Goal: Communication & Community: Answer question/provide support

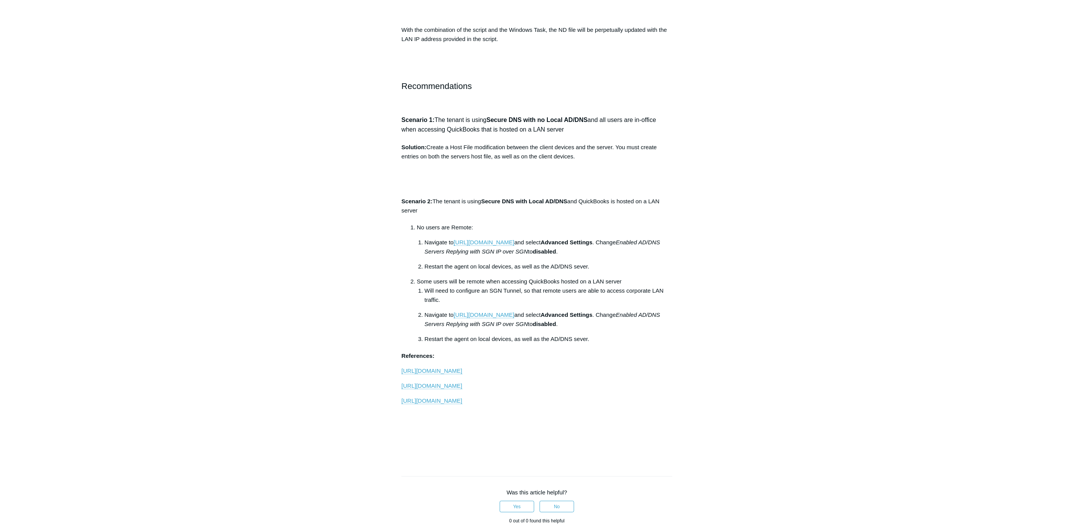
scroll to position [1237, 0]
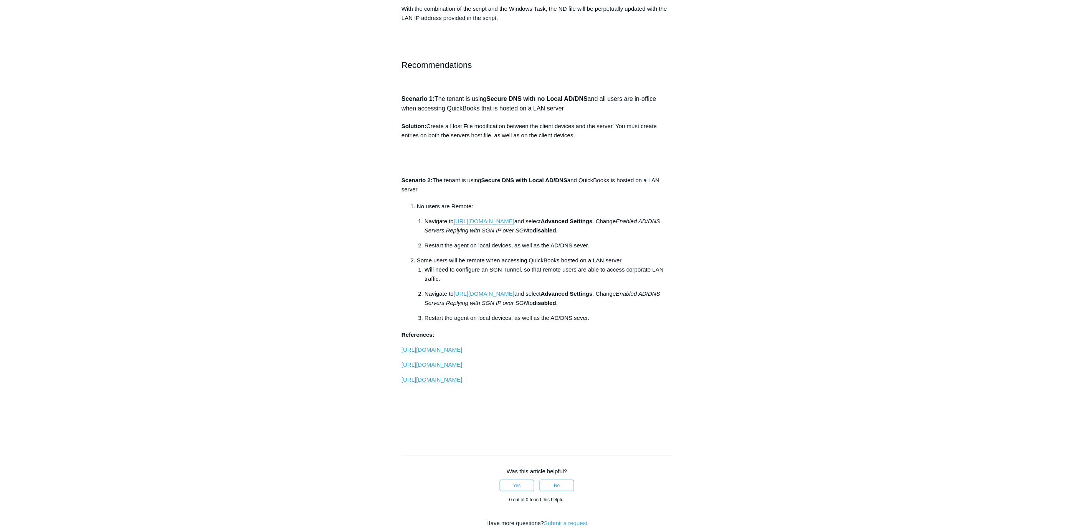
drag, startPoint x: 461, startPoint y: 310, endPoint x: 546, endPoint y: 310, distance: 85.6
drag, startPoint x: 537, startPoint y: 309, endPoint x: 590, endPoint y: 306, distance: 53.4
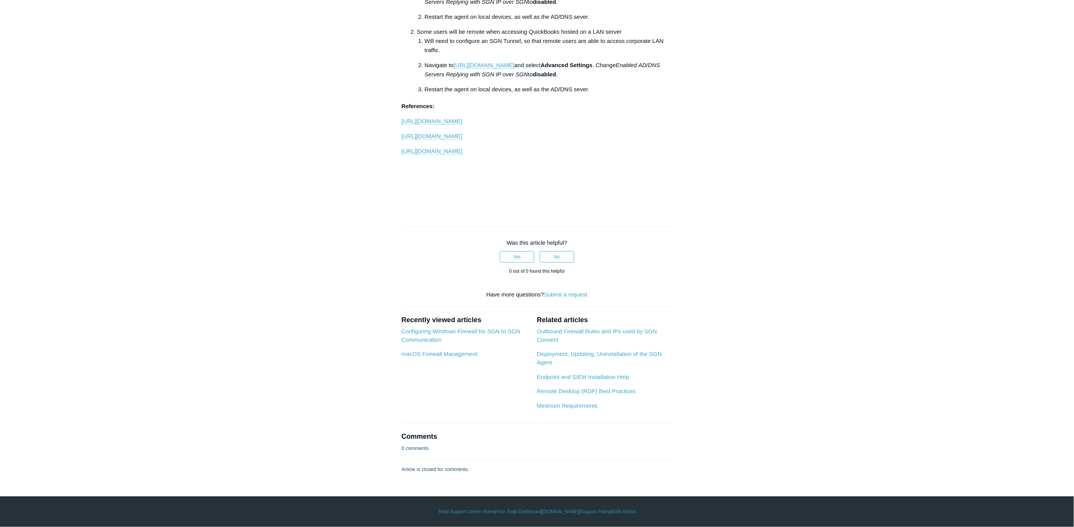
scroll to position [1876, 0]
drag, startPoint x: 558, startPoint y: 365, endPoint x: 601, endPoint y: 365, distance: 42.2
drag, startPoint x: 434, startPoint y: 393, endPoint x: 577, endPoint y: 400, distance: 143.3
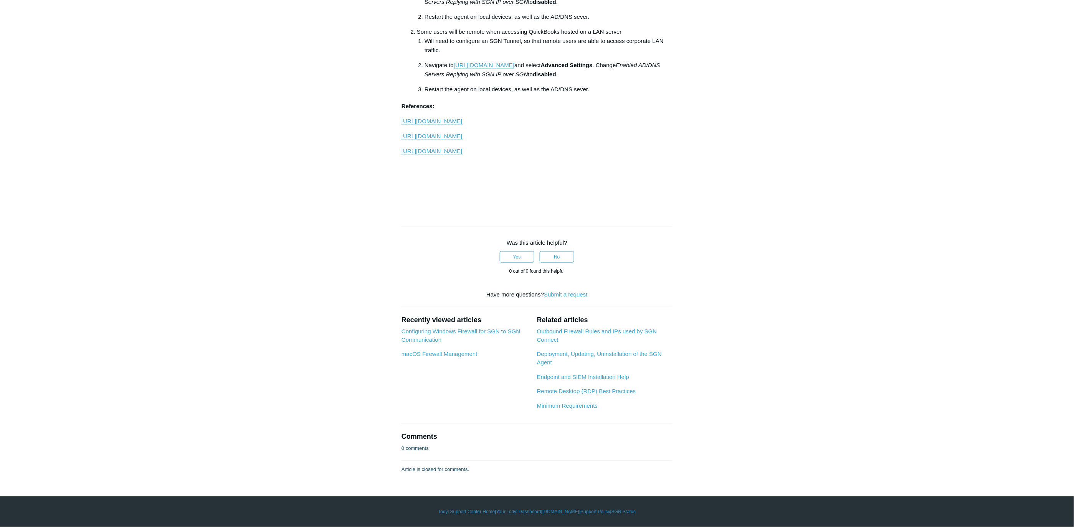
drag, startPoint x: 429, startPoint y: 394, endPoint x: 585, endPoint y: 401, distance: 156.0
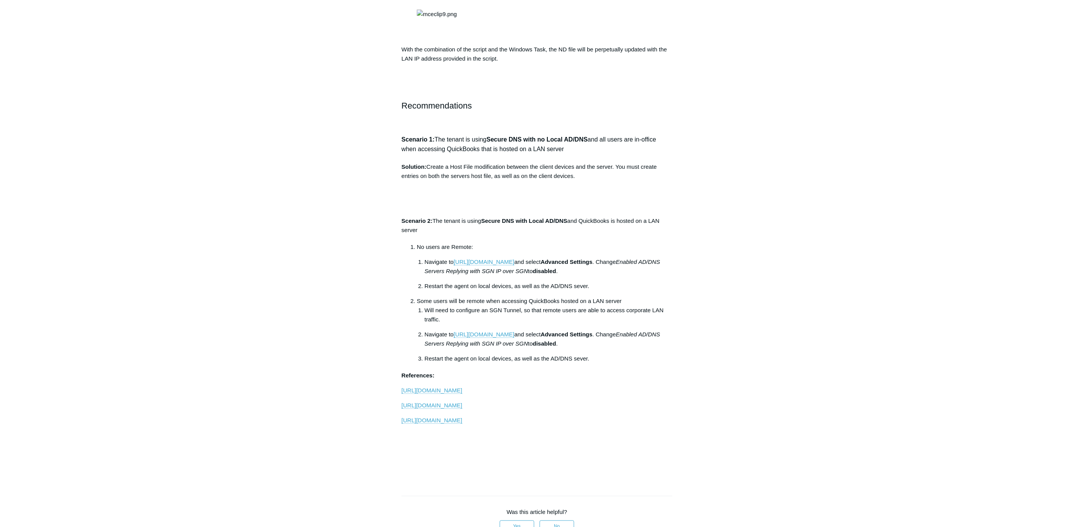
scroll to position [65, 0]
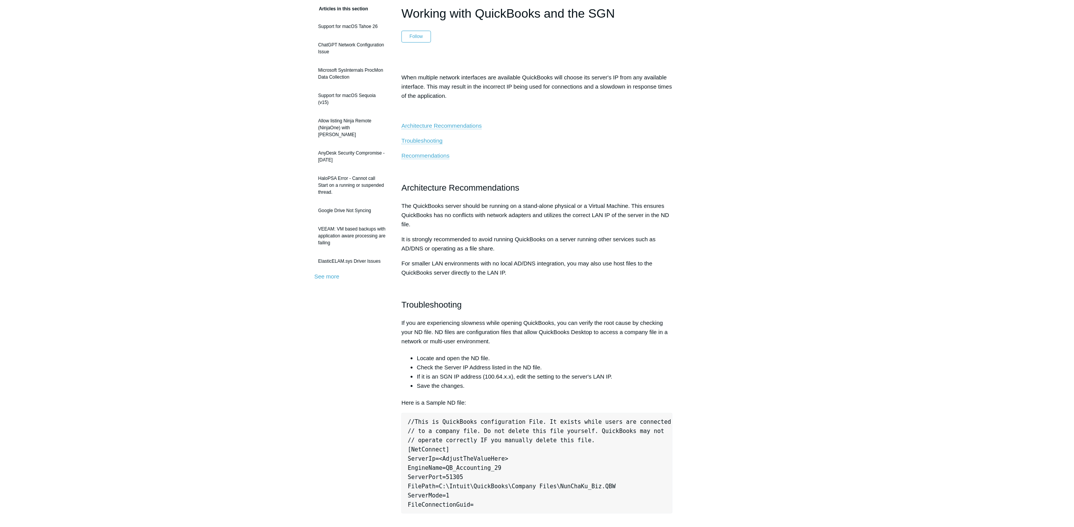
click at [606, 260] on p "For smaller LAN environments with no local AD/DNS integration, you may also use…" at bounding box center [536, 268] width 271 height 18
click at [607, 263] on p "For smaller LAN environments with no local AD/DNS integration, you may also use…" at bounding box center [536, 268] width 271 height 18
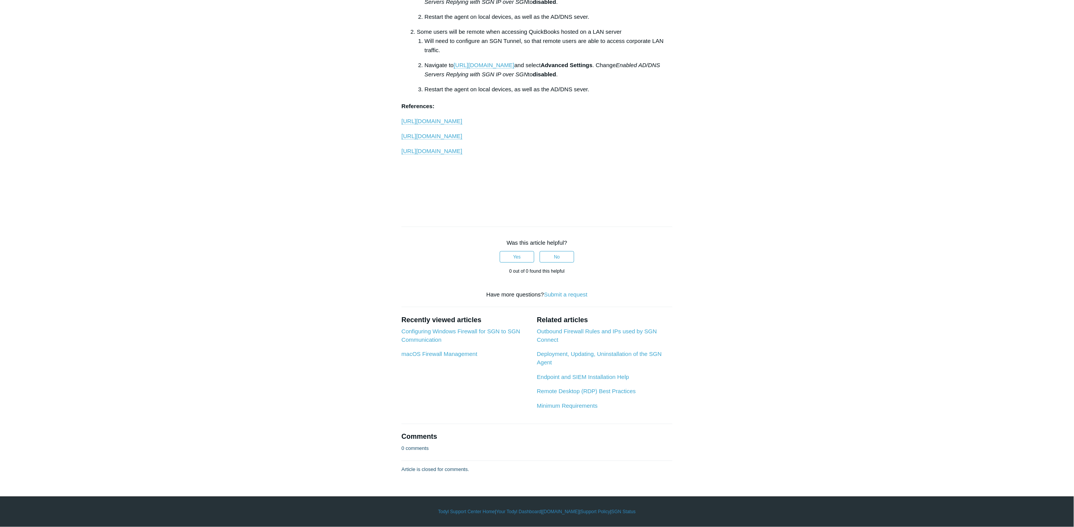
scroll to position [1984, 0]
drag, startPoint x: 431, startPoint y: 296, endPoint x: 577, endPoint y: 297, distance: 146.2
drag, startPoint x: 454, startPoint y: 335, endPoint x: 553, endPoint y: 336, distance: 98.6
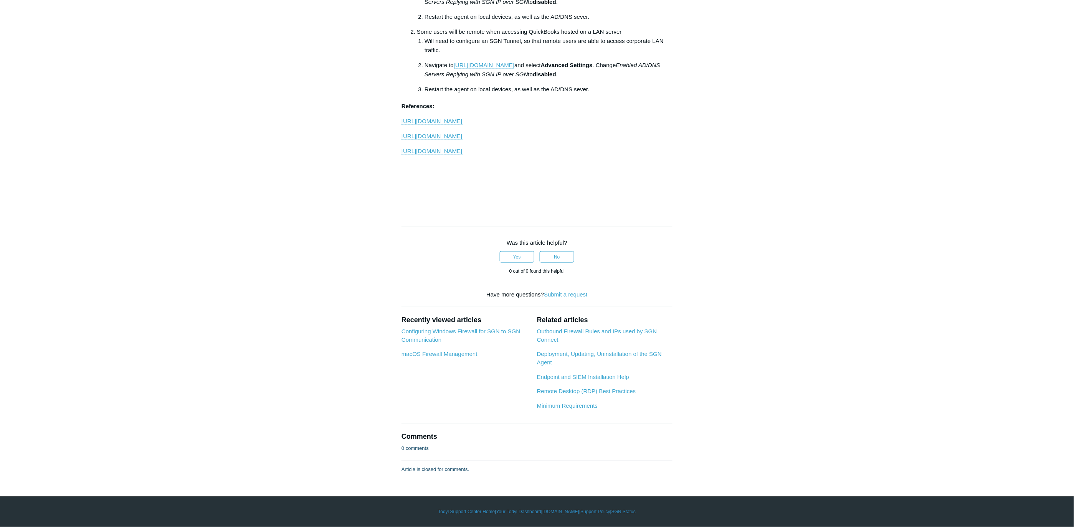
drag, startPoint x: 500, startPoint y: 336, endPoint x: 573, endPoint y: 336, distance: 73.7
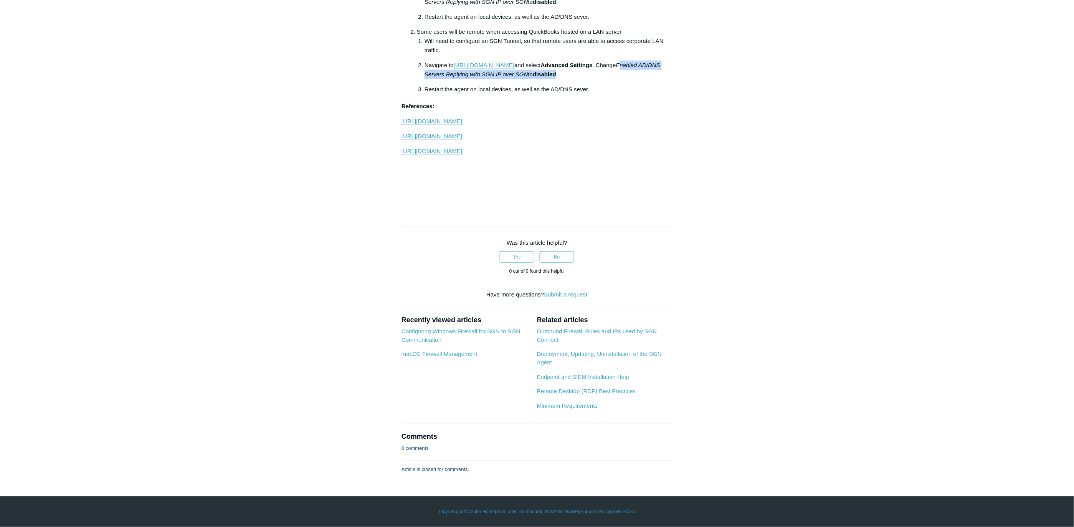
drag, startPoint x: 428, startPoint y: 462, endPoint x: 605, endPoint y: 464, distance: 177.3
click at [605, 79] on p "Navigate to https://portal.todyl.com/configuration/dns and select Advanced Sett…" at bounding box center [548, 70] width 248 height 18
click at [635, 79] on p "Navigate to https://portal.todyl.com/configuration/dns and select Advanced Sett…" at bounding box center [548, 70] width 248 height 18
drag, startPoint x: 421, startPoint y: 477, endPoint x: 593, endPoint y: 473, distance: 172.4
click at [593, 94] on li "Restart the agent on local devices, as well as the AD/DNS sever." at bounding box center [548, 89] width 248 height 9
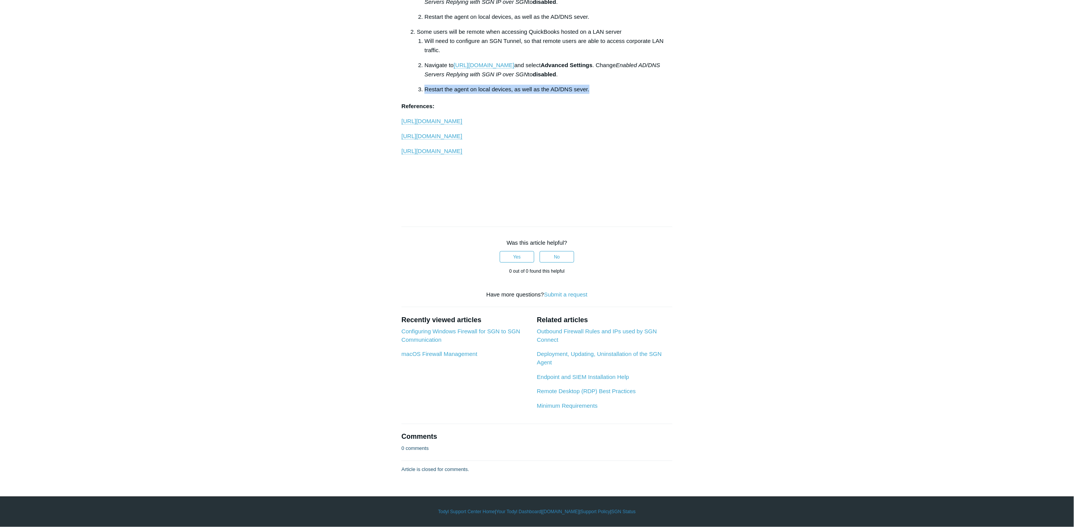
click at [618, 94] on p "Restart the agent on local devices, as well as the AD/DNS sever." at bounding box center [548, 89] width 248 height 9
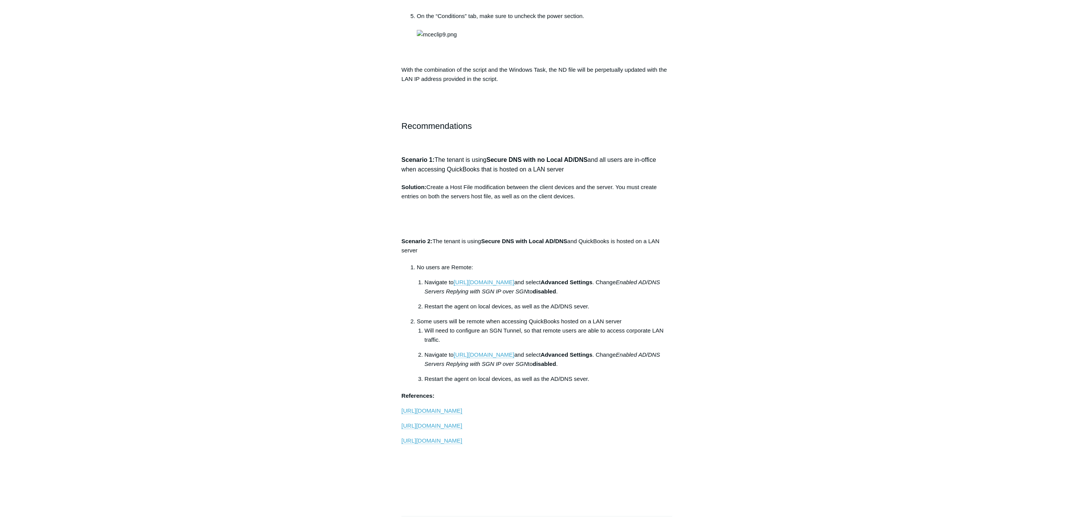
scroll to position [1174, 0]
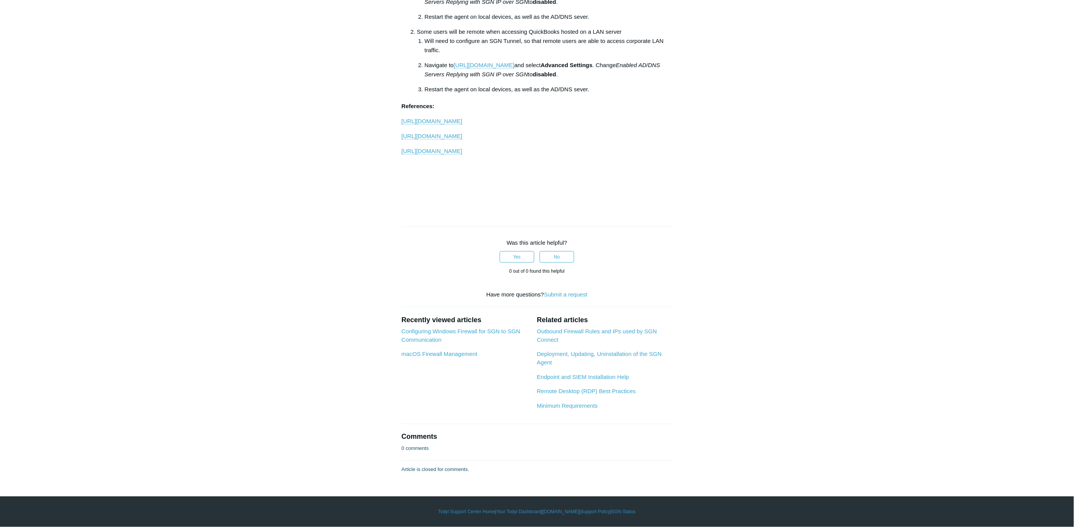
scroll to position [2069, 0]
drag, startPoint x: 446, startPoint y: 173, endPoint x: 604, endPoint y: 180, distance: 158.7
drag, startPoint x: 475, startPoint y: 201, endPoint x: 601, endPoint y: 212, distance: 126.0
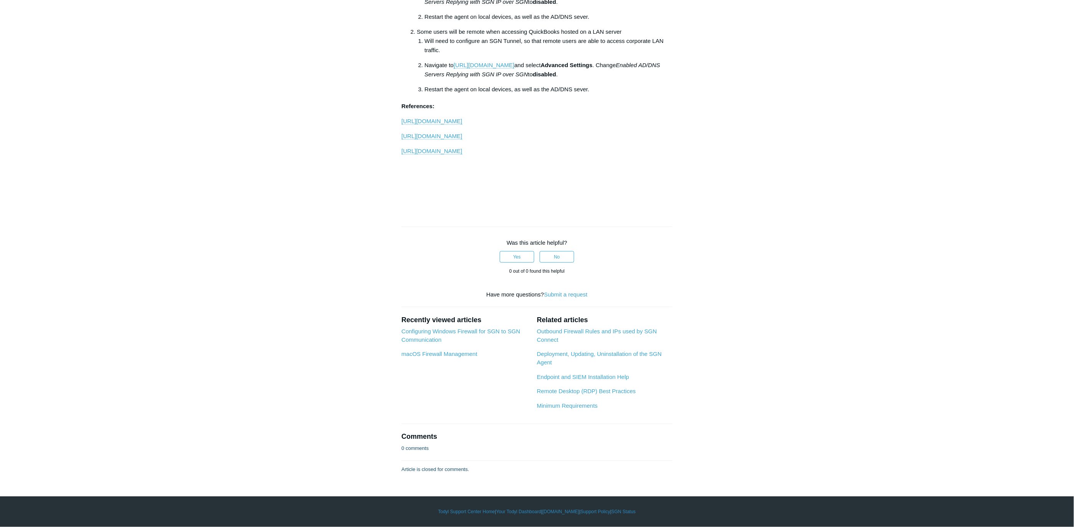
drag, startPoint x: 451, startPoint y: 209, endPoint x: 586, endPoint y: 211, distance: 134.7
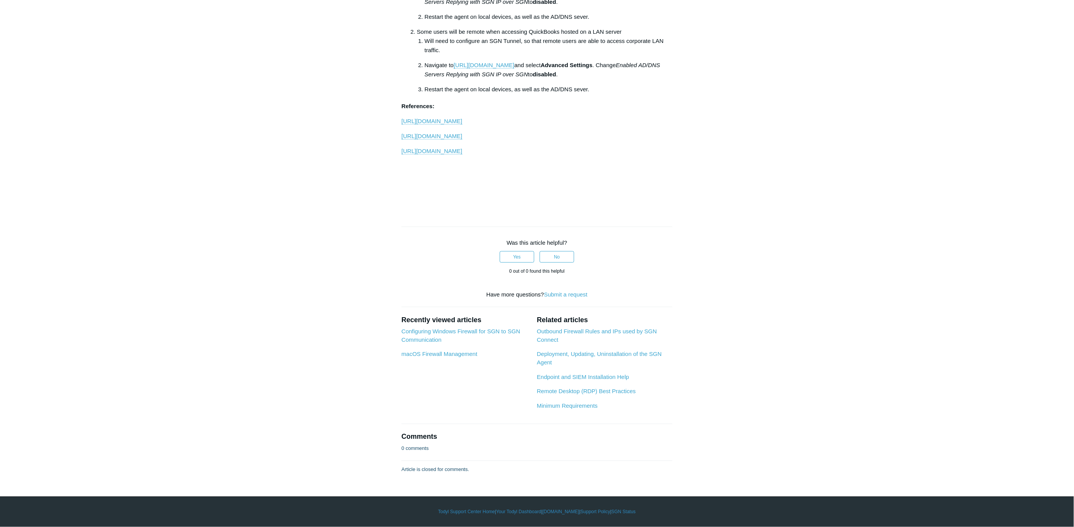
drag, startPoint x: 451, startPoint y: 209, endPoint x: 580, endPoint y: 208, distance: 129.7
drag, startPoint x: 400, startPoint y: 209, endPoint x: 576, endPoint y: 217, distance: 176.7
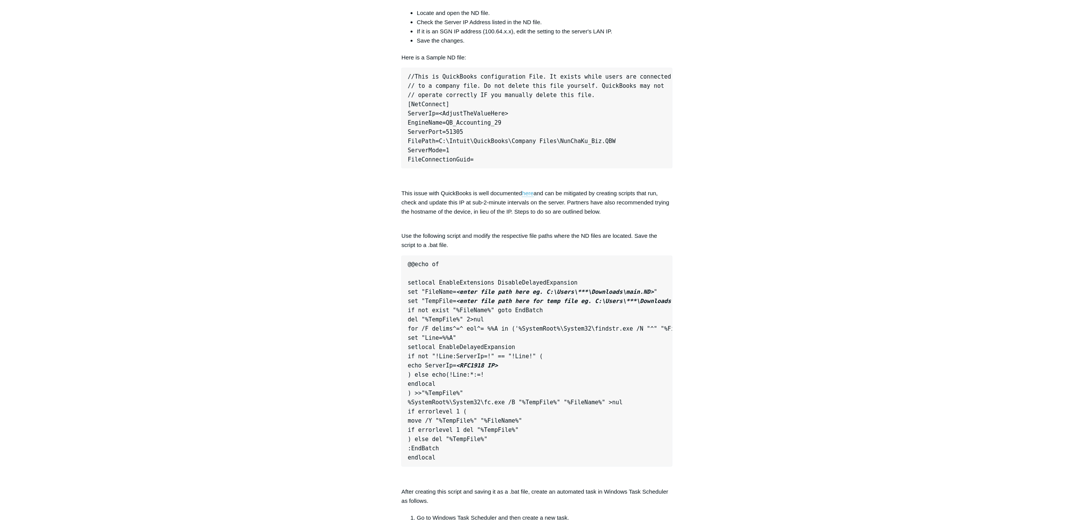
scroll to position [363, 0]
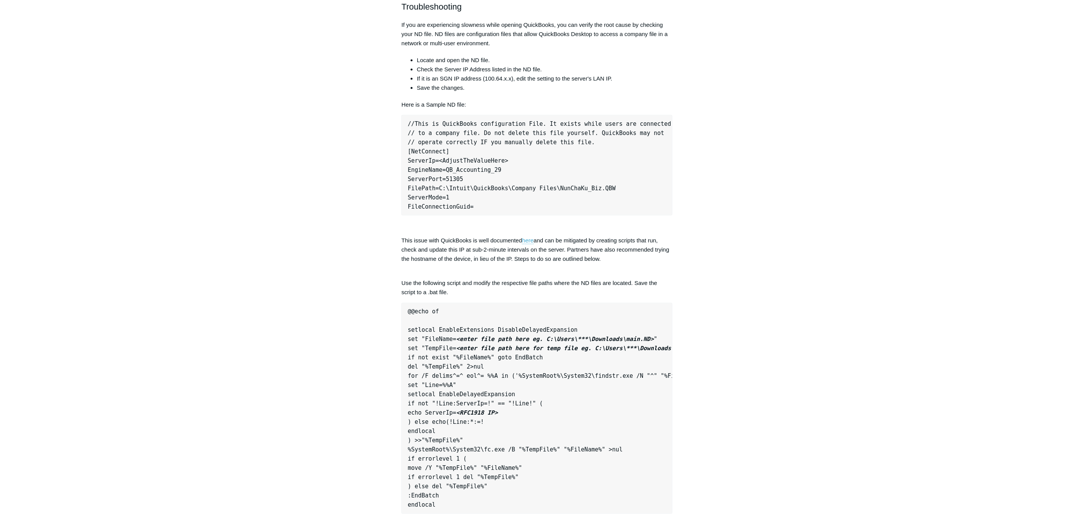
drag, startPoint x: 405, startPoint y: 237, endPoint x: 609, endPoint y: 259, distance: 205.0
click at [609, 259] on p "This issue with QuickBooks is well documented here and can be mitigated by crea…" at bounding box center [536, 250] width 271 height 28
click at [618, 261] on p "This issue with QuickBooks is well documented here and can be mitigated by crea…" at bounding box center [536, 250] width 271 height 28
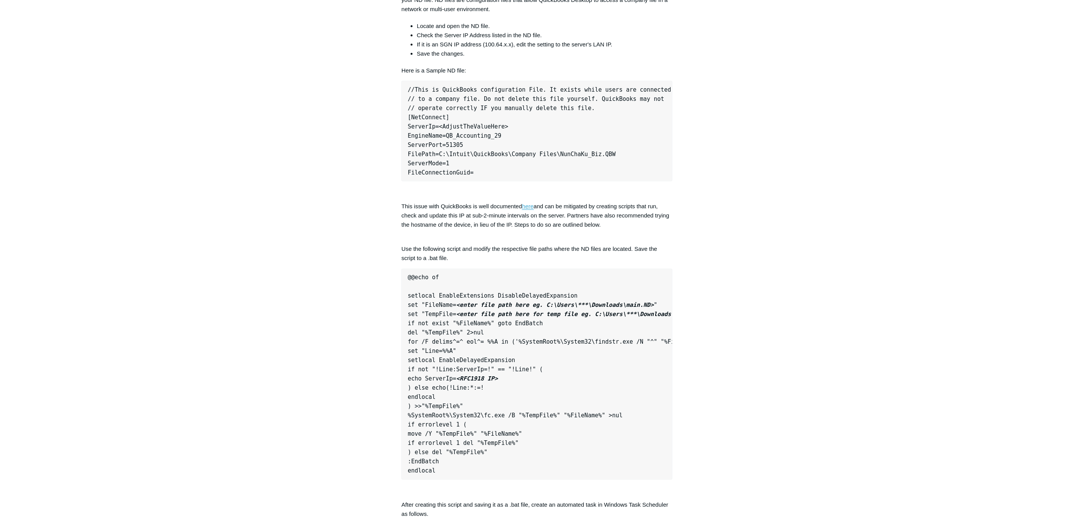
scroll to position [449, 0]
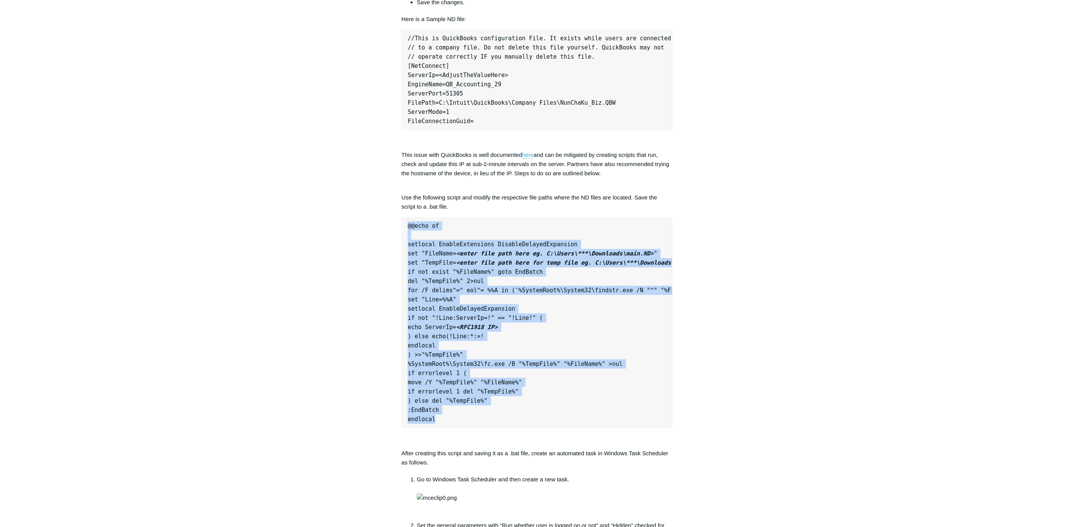
drag, startPoint x: 408, startPoint y: 225, endPoint x: 542, endPoint y: 422, distance: 238.7
click at [542, 422] on pre "@@echo of setlocal EnableExtensions DisableDelayedExpansion set "FileName= <ent…" at bounding box center [536, 323] width 271 height 211
copy pre "@@echo of setlocal EnableExtensions DisableDelayedExpansion set "FileName= <ent…"
click at [535, 316] on pre "@@echo of setlocal EnableExtensions DisableDelayedExpansion set "FileName= <ent…" at bounding box center [536, 323] width 271 height 211
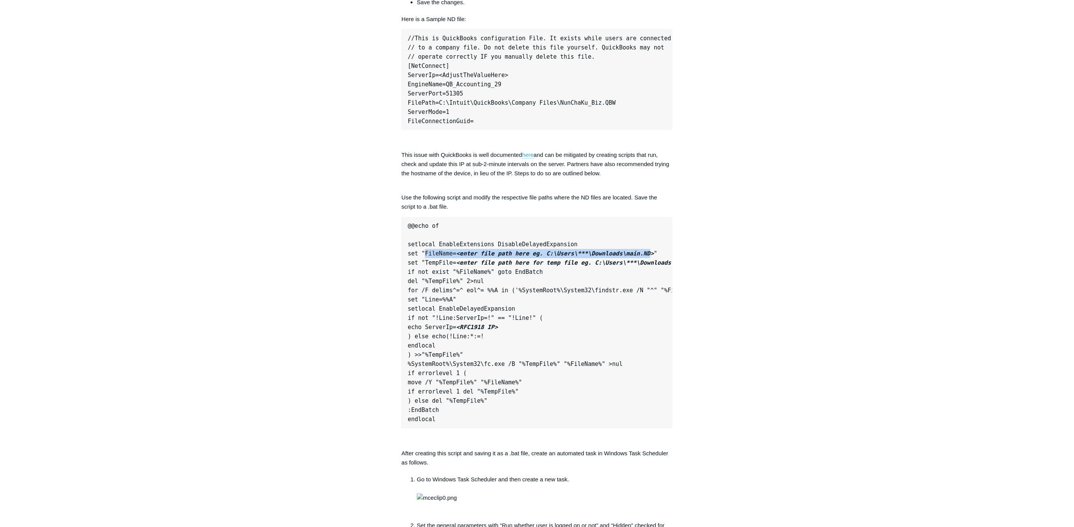
drag, startPoint x: 446, startPoint y: 251, endPoint x: 629, endPoint y: 255, distance: 182.7
click at [629, 255] on pre "@@echo of setlocal EnableExtensions DisableDelayedExpansion set "FileName= <ent…" at bounding box center [536, 323] width 271 height 211
click at [591, 290] on pre "@@echo of setlocal EnableExtensions DisableDelayedExpansion set "FileName= <ent…" at bounding box center [536, 323] width 271 height 211
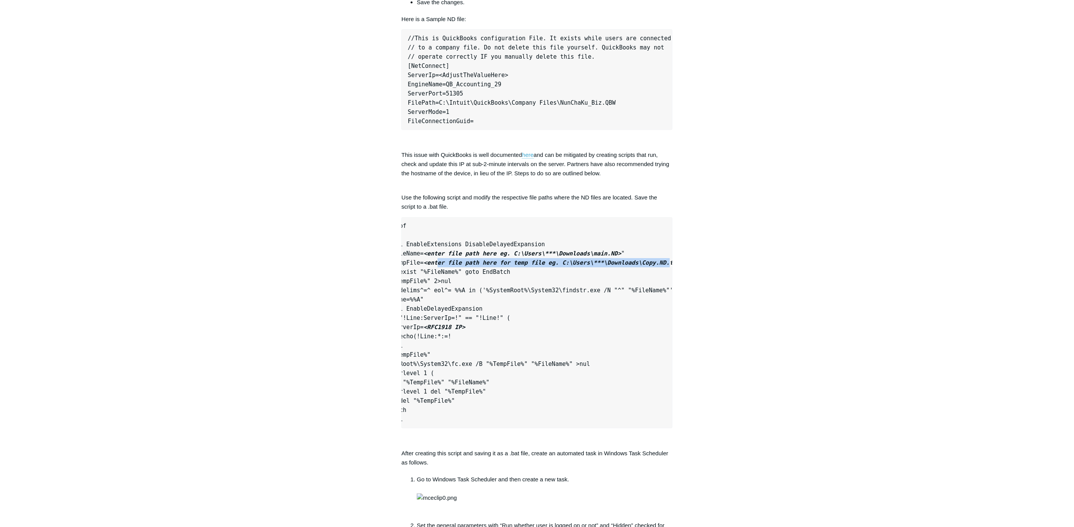
drag, startPoint x: 464, startPoint y: 263, endPoint x: 646, endPoint y: 268, distance: 181.2
click at [646, 268] on pre "@@echo of setlocal EnableExtensions DisableDelayedExpansion set "FileName= <ent…" at bounding box center [536, 323] width 271 height 211
click at [594, 281] on pre "@@echo of setlocal EnableExtensions DisableDelayedExpansion set "FileName= <ent…" at bounding box center [536, 323] width 271 height 211
drag, startPoint x: 472, startPoint y: 263, endPoint x: 653, endPoint y: 263, distance: 181.2
click at [653, 263] on em "<enter file path here for temp file eg. C:\Users\***\Downloads\Copy.ND.tmp>" at bounding box center [554, 263] width 260 height 7
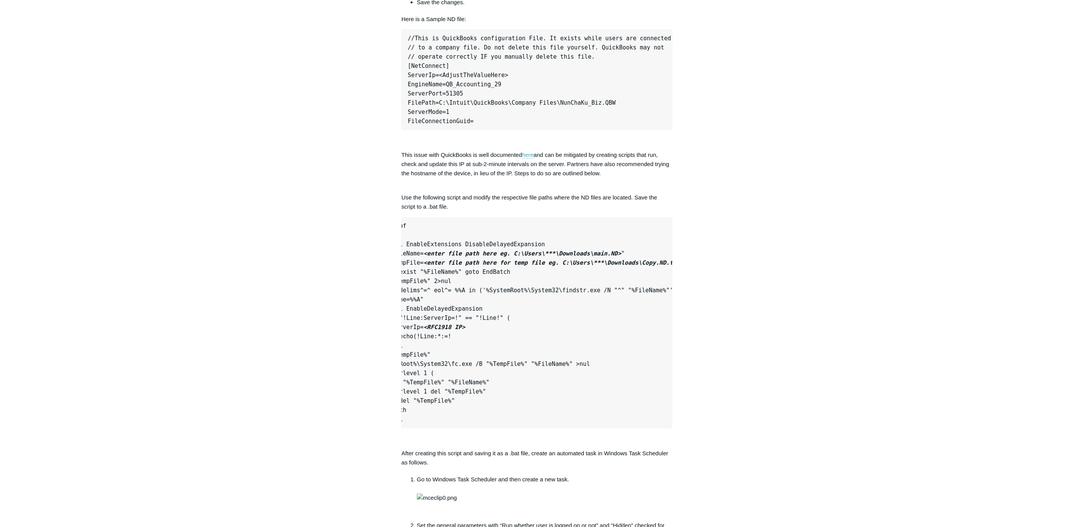
click at [556, 286] on pre "@@echo of setlocal EnableExtensions DisableDelayedExpansion set "FileName= <ent…" at bounding box center [536, 323] width 271 height 211
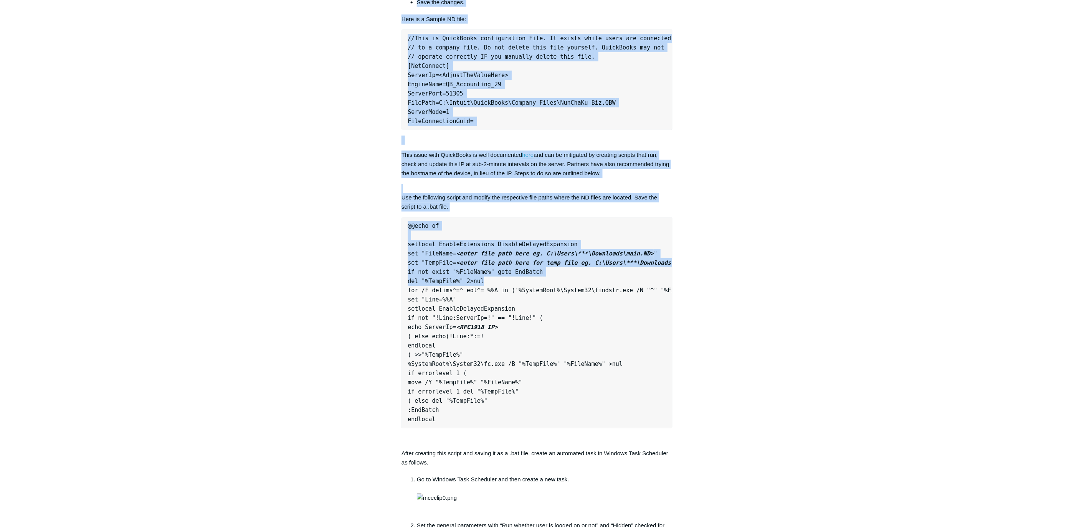
drag, startPoint x: 530, startPoint y: 282, endPoint x: 375, endPoint y: 292, distance: 155.3
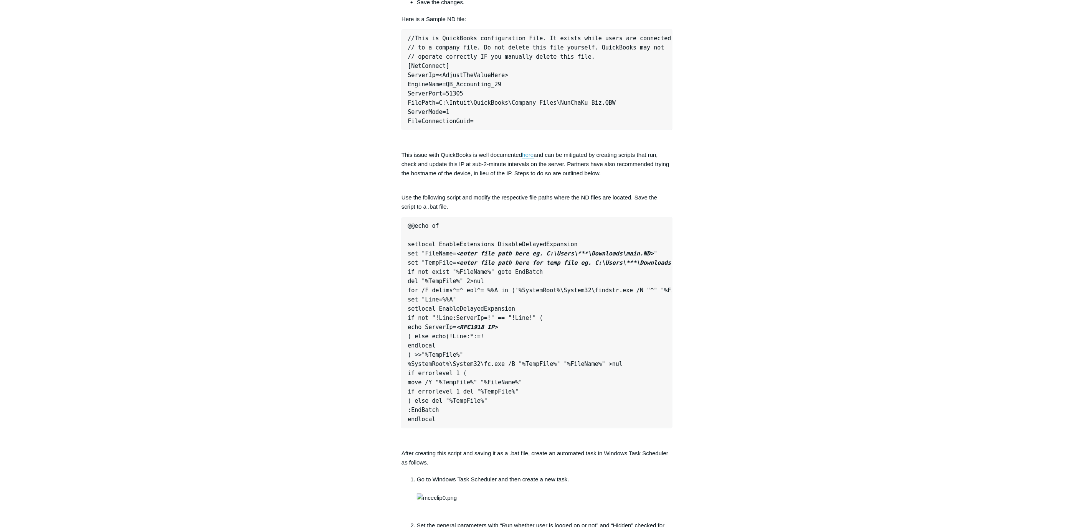
click at [542, 297] on pre "@@echo of setlocal EnableExtensions DisableDelayedExpansion set "FileName= <ent…" at bounding box center [536, 323] width 271 height 211
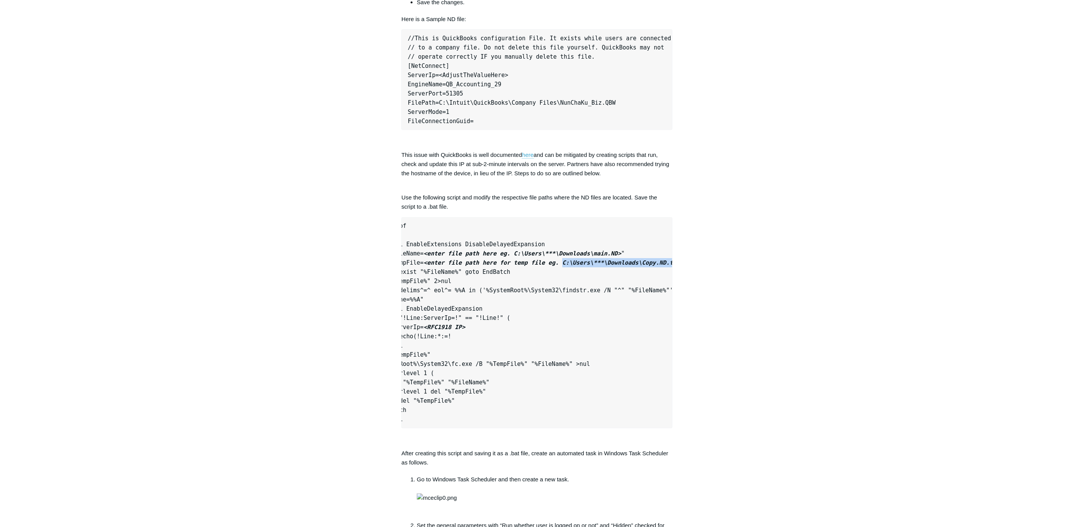
drag, startPoint x: 580, startPoint y: 263, endPoint x: 691, endPoint y: 261, distance: 111.3
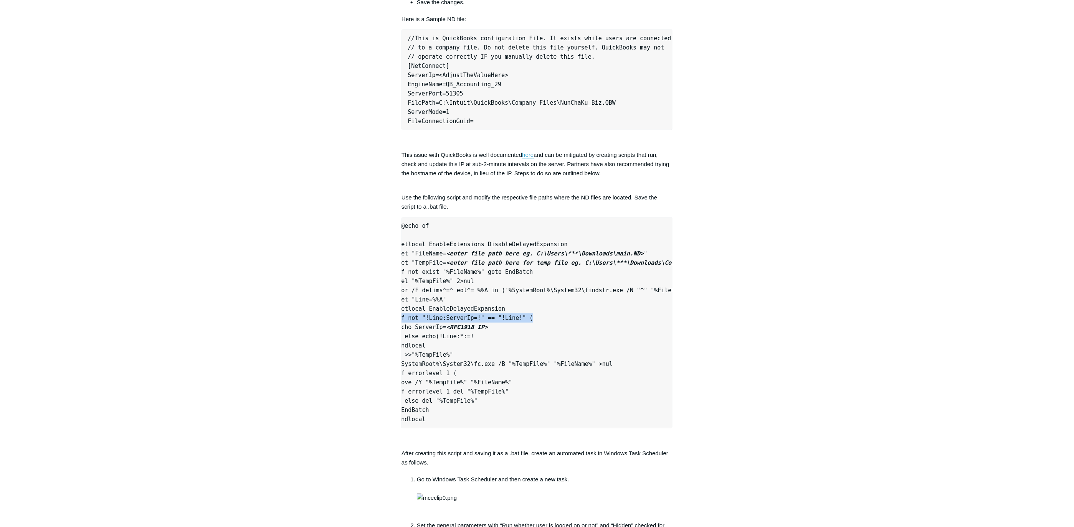
scroll to position [0, 0]
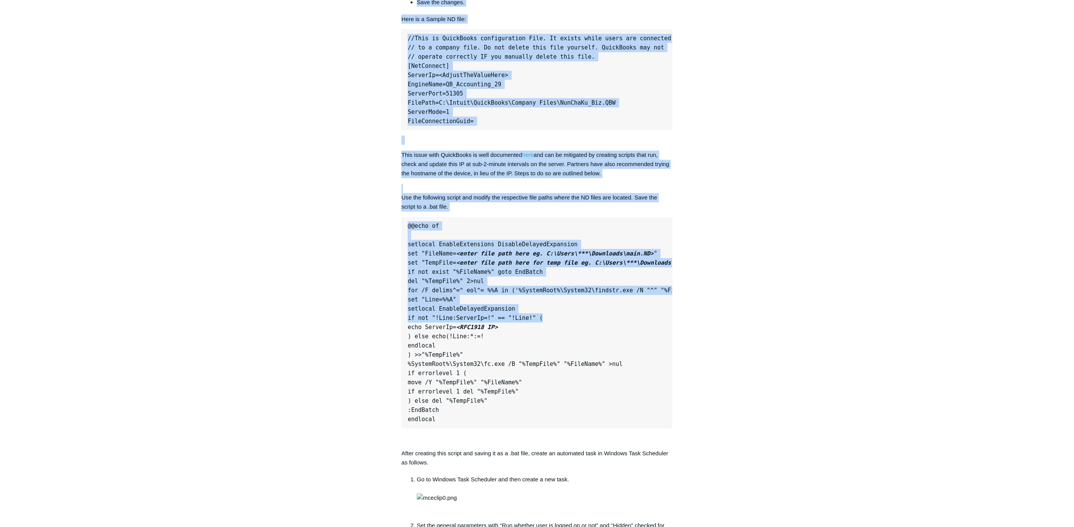
drag, startPoint x: 506, startPoint y: 318, endPoint x: 375, endPoint y: 321, distance: 131.3
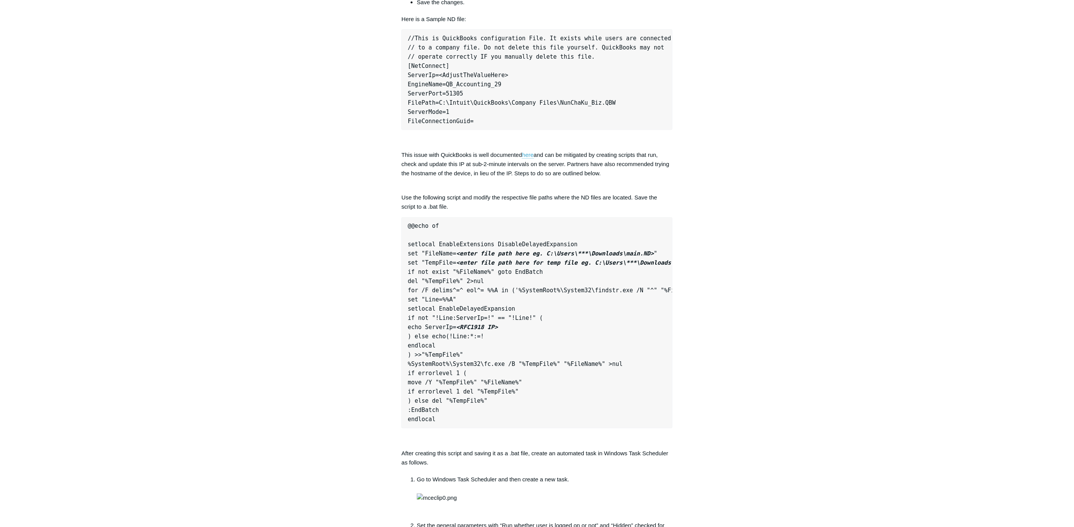
click at [558, 335] on pre "@@echo of setlocal EnableExtensions DisableDelayedExpansion set "FileName= <ent…" at bounding box center [536, 323] width 271 height 211
drag, startPoint x: 452, startPoint y: 329, endPoint x: 489, endPoint y: 325, distance: 37.4
click at [489, 325] on em "<RFC1918 IP>" at bounding box center [476, 327] width 41 height 7
click at [515, 335] on pre "@@echo of setlocal EnableExtensions DisableDelayedExpansion set "FileName= <ent…" at bounding box center [536, 323] width 271 height 211
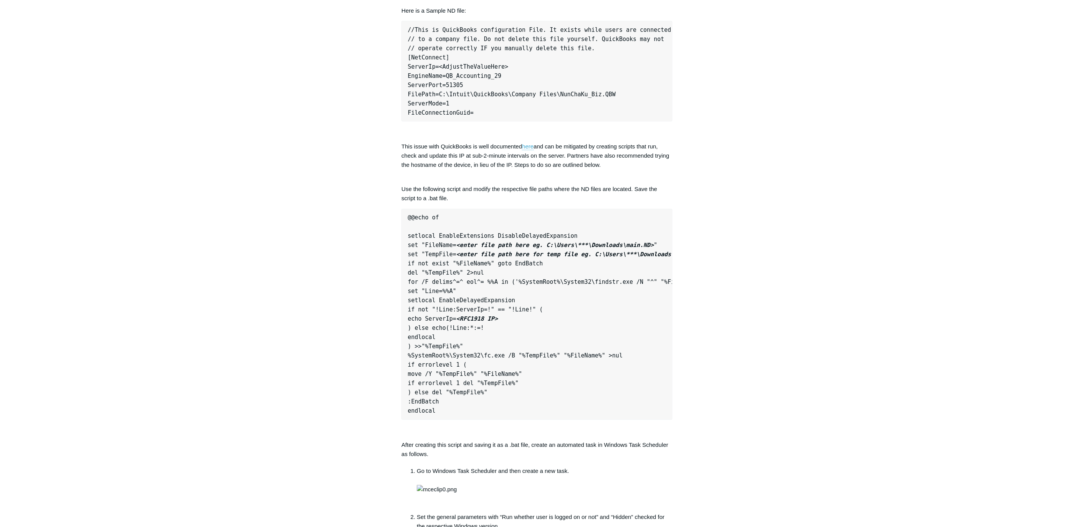
scroll to position [449, 0]
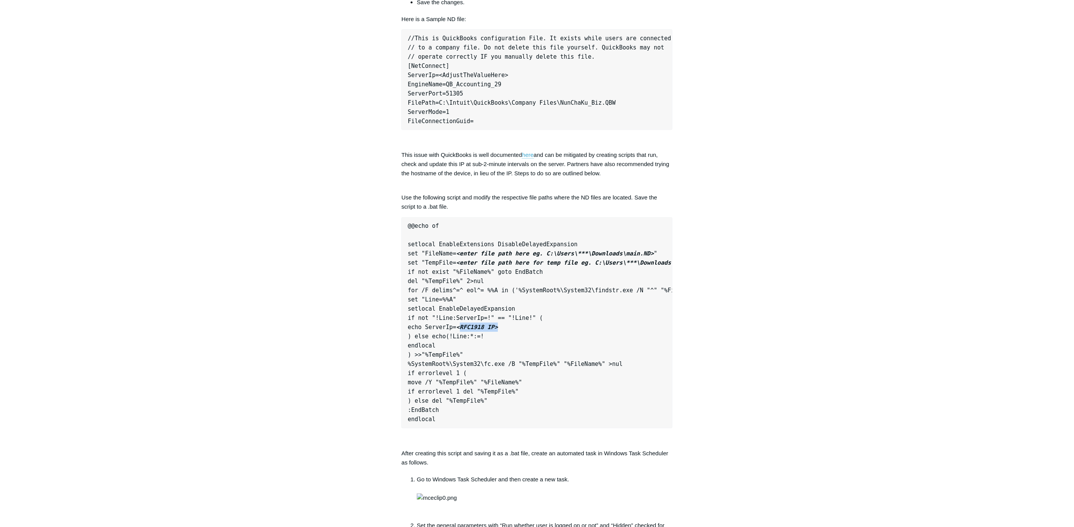
drag, startPoint x: 454, startPoint y: 328, endPoint x: 500, endPoint y: 324, distance: 46.2
click at [500, 324] on pre "@@echo of setlocal EnableExtensions DisableDelayedExpansion set "FileName= <ent…" at bounding box center [536, 323] width 271 height 211
drag, startPoint x: 408, startPoint y: 312, endPoint x: 512, endPoint y: 317, distance: 104.9
click at [512, 317] on pre "@@echo of setlocal EnableExtensions DisableDelayedExpansion set "FileName= <ent…" at bounding box center [536, 323] width 271 height 211
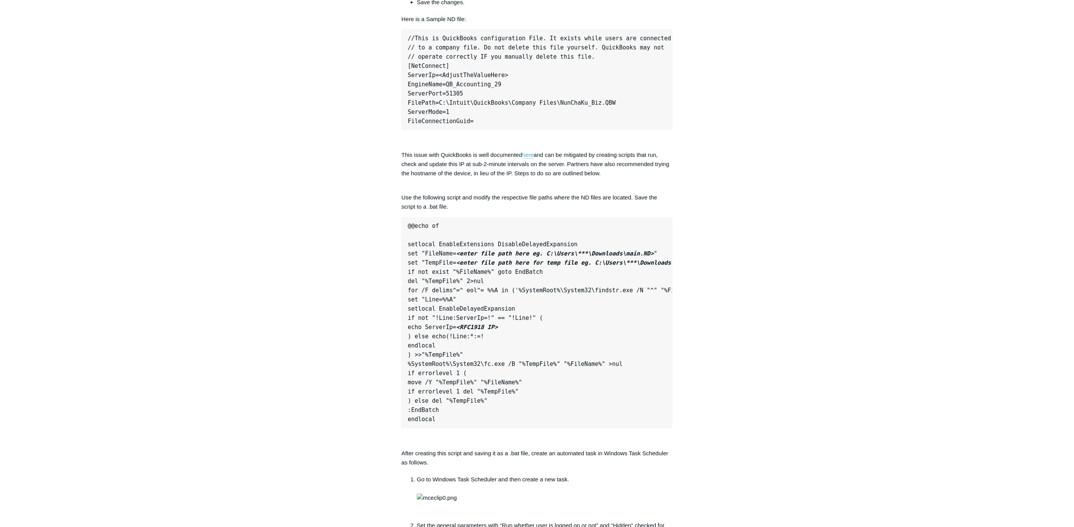
click at [532, 317] on pre "@@echo of setlocal EnableExtensions DisableDelayedExpansion set "FileName= <ent…" at bounding box center [536, 323] width 271 height 211
drag, startPoint x: 436, startPoint y: 319, endPoint x: 535, endPoint y: 317, distance: 98.6
click at [535, 317] on pre "@@echo of setlocal EnableExtensions DisableDelayedExpansion set "FileName= <ent…" at bounding box center [536, 323] width 271 height 211
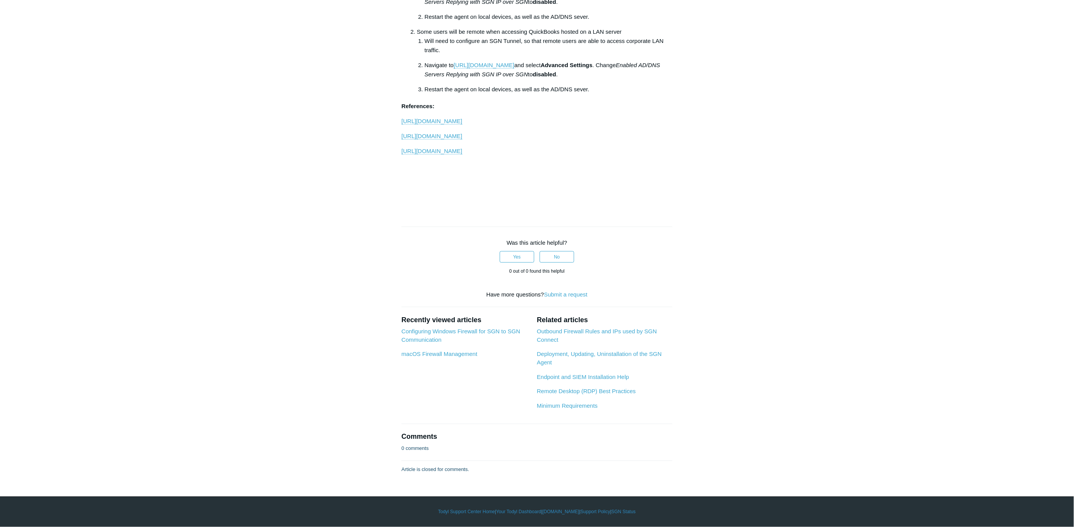
scroll to position [2069, 0]
click at [462, 125] on link "https://quickbooks.intuit.com/learn-support/en-ca/product-system-requirements/r…" at bounding box center [431, 121] width 61 height 7
click at [462, 140] on link "https://quickbooks.intuit.com/learn-support/en-ca/other-questions/re-clients-pc…" at bounding box center [431, 136] width 61 height 7
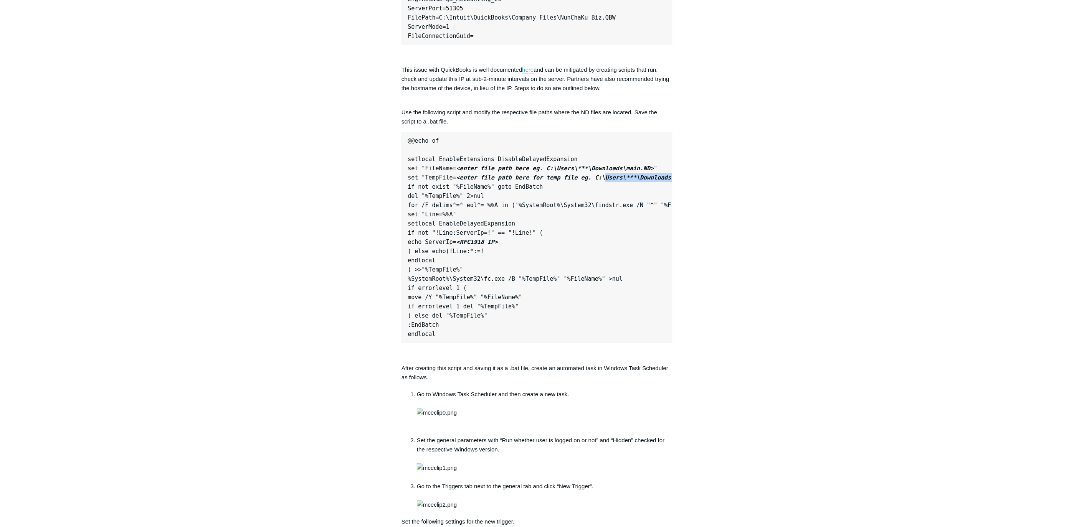
scroll to position [0, 33]
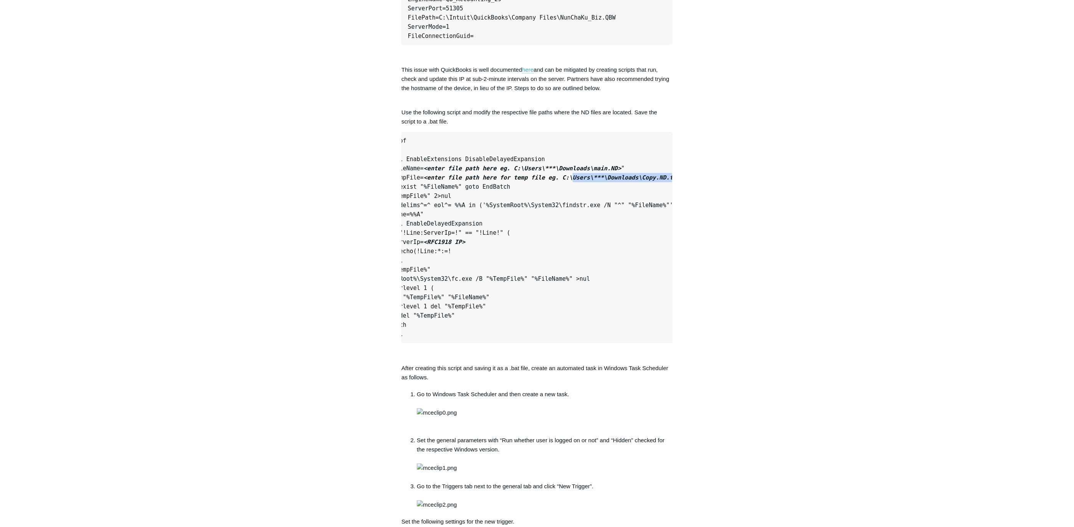
drag, startPoint x: 590, startPoint y: 178, endPoint x: 692, endPoint y: 177, distance: 102.5
click at [692, 177] on div "Articles in this section Support for macOS Tahoe 26 ChatGPT Network Configurati…" at bounding box center [536, 470] width 445 height 1870
click at [641, 179] on em "<enter file path here for temp file eg. C:\Users\***\Downloads\Copy.ND.tmp>" at bounding box center [554, 178] width 260 height 7
drag, startPoint x: 619, startPoint y: 178, endPoint x: 640, endPoint y: 177, distance: 21.5
click at [640, 177] on em "<enter file path here for temp file eg. C:\Users\***\Downloads\Copy.ND.tmp>" at bounding box center [554, 178] width 260 height 7
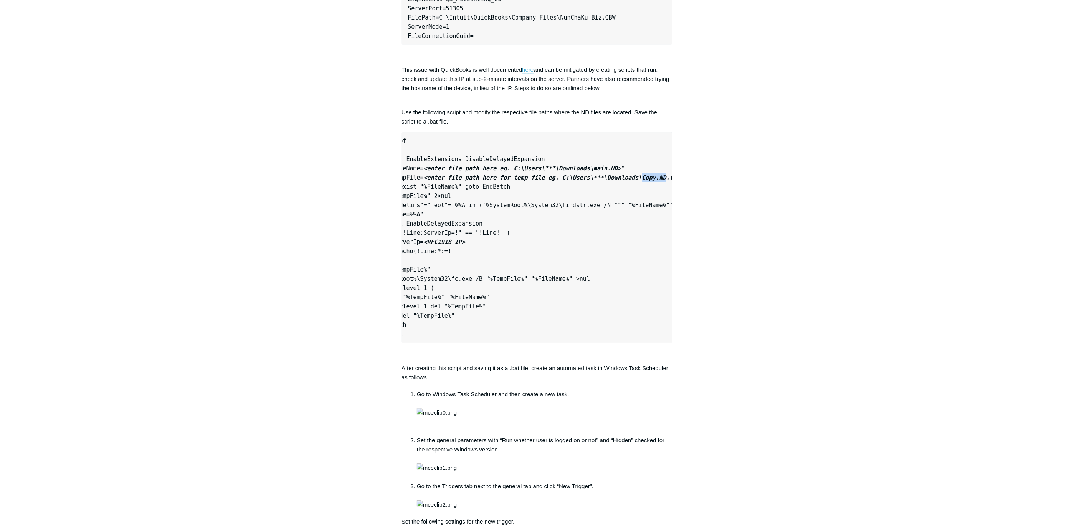
click at [640, 177] on em "<enter file path here for temp file eg. C:\Users\***\Downloads\Copy.ND.tmp>" at bounding box center [554, 178] width 260 height 7
drag, startPoint x: 641, startPoint y: 177, endPoint x: 604, endPoint y: 177, distance: 37.2
click at [604, 177] on em "<enter file path here for temp file eg. C:\Users\***\Downloads\Copy.ND.tmp>" at bounding box center [554, 178] width 260 height 7
drag, startPoint x: 583, startPoint y: 175, endPoint x: 576, endPoint y: 175, distance: 6.6
click at [582, 175] on em "<enter file path here for temp file eg. C:\Users\***\Downloads\Copy.ND.tmp>" at bounding box center [554, 178] width 260 height 7
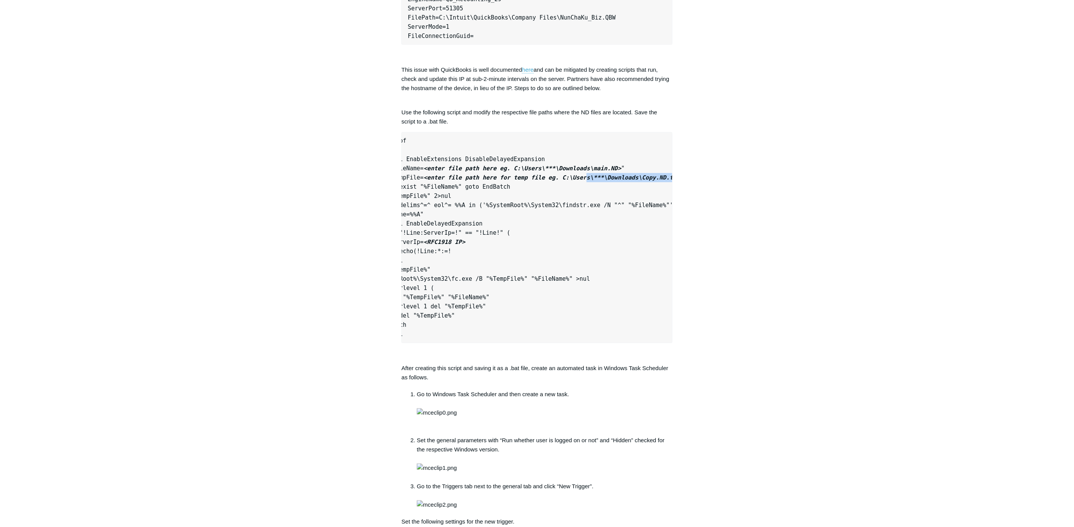
scroll to position [0, 0]
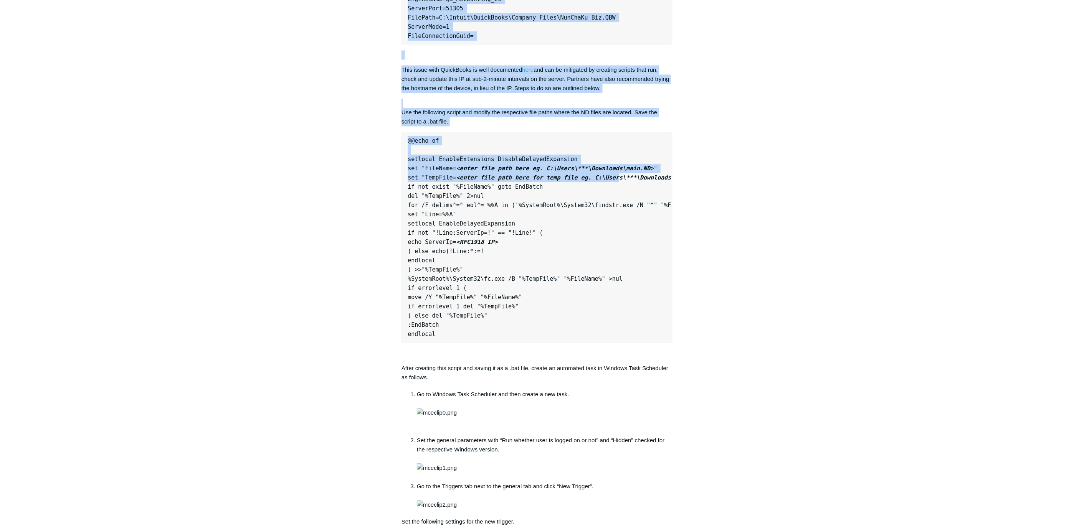
drag, startPoint x: 567, startPoint y: 178, endPoint x: 347, endPoint y: 181, distance: 220.3
click at [347, 181] on div "Articles in this section Support for macOS Tahoe 26 ChatGPT Network Configurati…" at bounding box center [536, 470] width 445 height 1870
click at [463, 176] on em "<enter file path here for temp file eg. C:\Users\***\Downloads\Copy.ND.tmp>" at bounding box center [586, 178] width 260 height 7
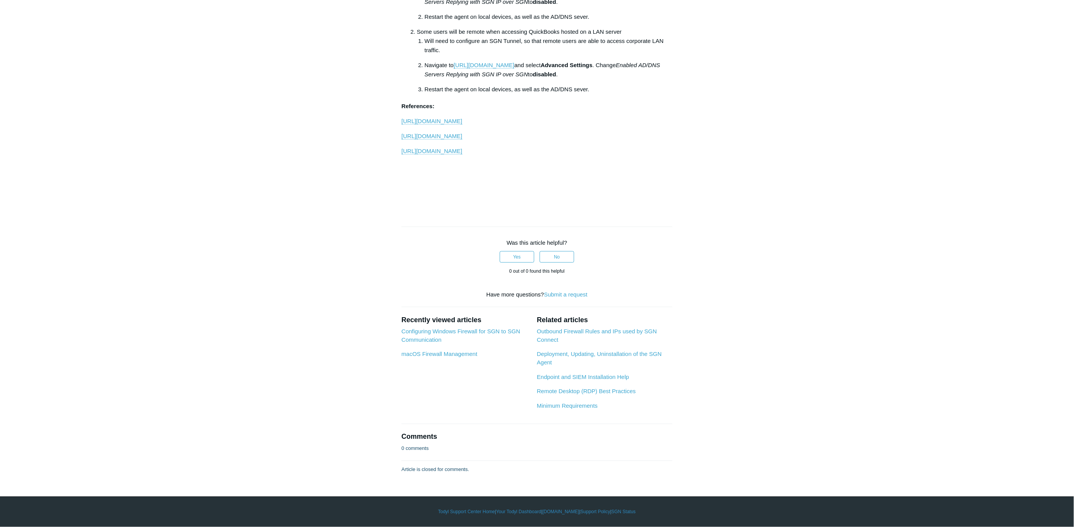
scroll to position [1856, 0]
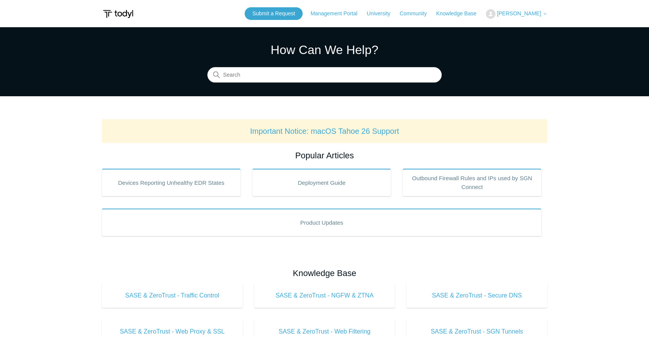
click at [536, 14] on span "[PERSON_NAME]" at bounding box center [519, 13] width 44 height 6
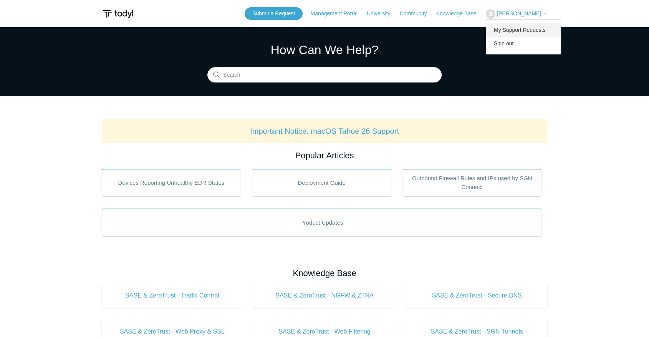
click at [530, 29] on link "My Support Requests" at bounding box center [523, 29] width 75 height 13
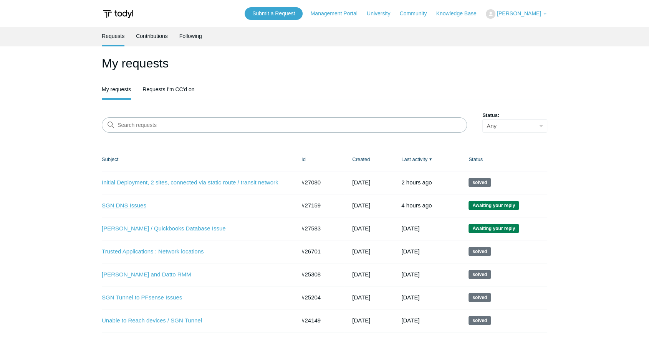
click at [133, 204] on link "SGN DNS Issues" at bounding box center [193, 205] width 182 height 9
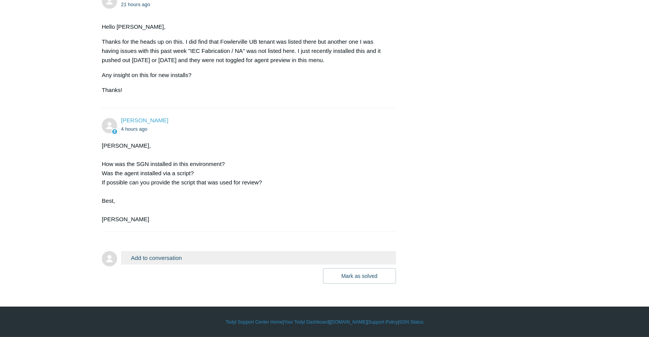
scroll to position [2263, 0]
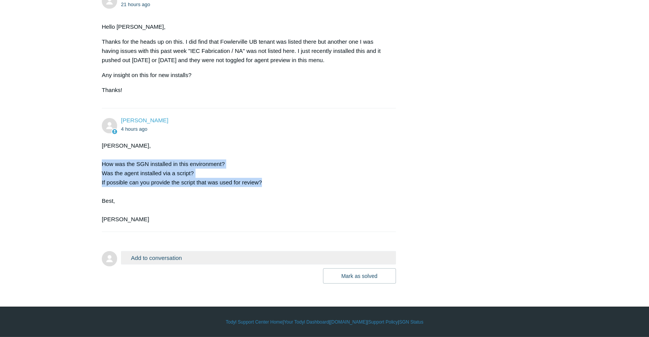
drag, startPoint x: 99, startPoint y: 247, endPoint x: 263, endPoint y: 271, distance: 164.8
click at [268, 224] on div "Jacob, How was the SGN installed in this environment? Was the agent installed v…" at bounding box center [245, 182] width 286 height 83
drag, startPoint x: 268, startPoint y: 271, endPoint x: 93, endPoint y: 253, distance: 175.6
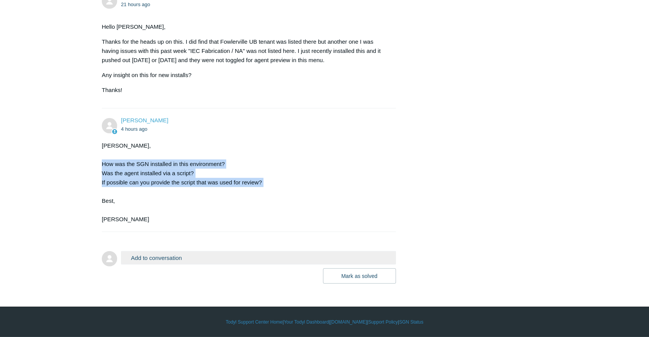
drag, startPoint x: 101, startPoint y: 249, endPoint x: 285, endPoint y: 274, distance: 185.5
click at [285, 224] on div "Jacob, How was the SGN installed in this environment? Was the agent installed v…" at bounding box center [245, 182] width 286 height 83
drag, startPoint x: 285, startPoint y: 274, endPoint x: 89, endPoint y: 242, distance: 198.2
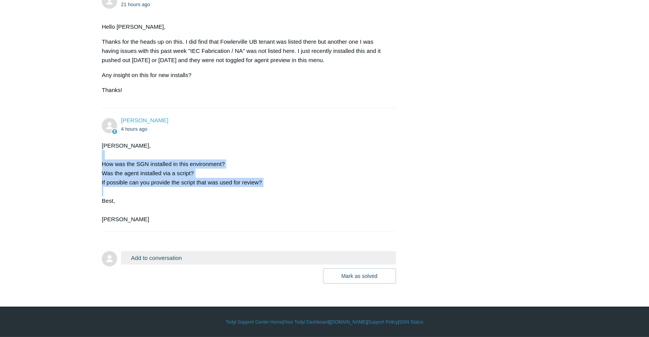
drag, startPoint x: 102, startPoint y: 229, endPoint x: 275, endPoint y: 268, distance: 177.4
click at [275, 224] on div "Jacob, How was the SGN installed in this environment? Was the agent installed v…" at bounding box center [245, 182] width 286 height 83
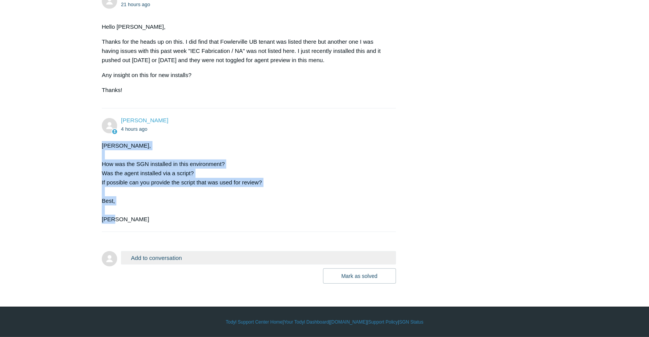
drag, startPoint x: 123, startPoint y: 305, endPoint x: 92, endPoint y: 234, distance: 77.5
drag, startPoint x: 95, startPoint y: 231, endPoint x: 172, endPoint y: 305, distance: 106.9
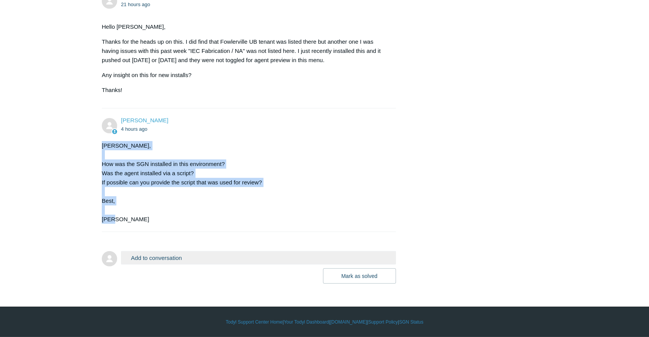
click at [172, 224] on div "Jacob, How was the SGN installed in this environment? Was the agent installed v…" at bounding box center [245, 182] width 286 height 83
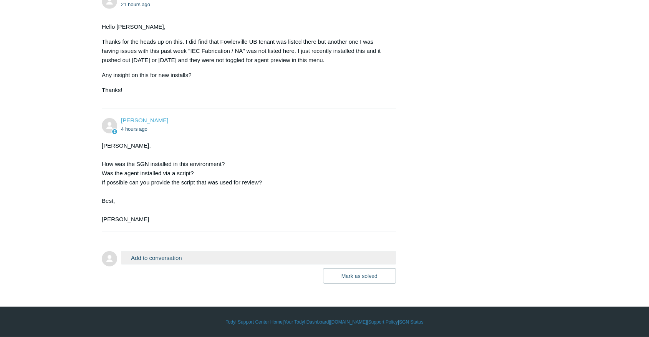
scroll to position [2349, 0]
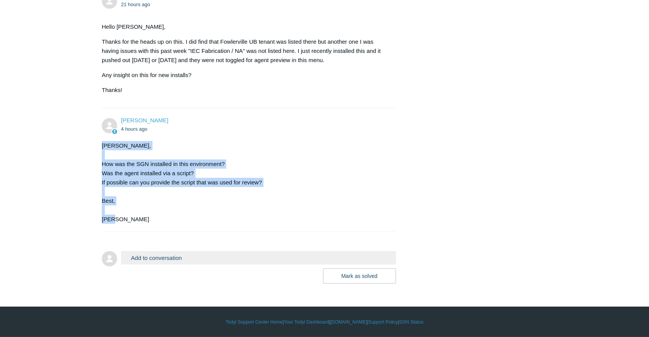
drag, startPoint x: 121, startPoint y: 220, endPoint x: 96, endPoint y: 149, distance: 75.6
drag, startPoint x: 100, startPoint y: 145, endPoint x: 155, endPoint y: 219, distance: 92.0
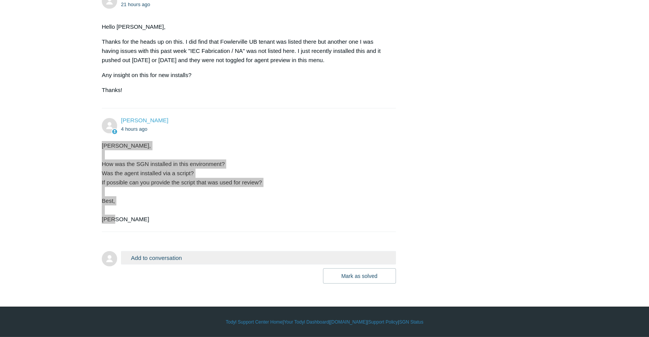
scroll to position [2263, 0]
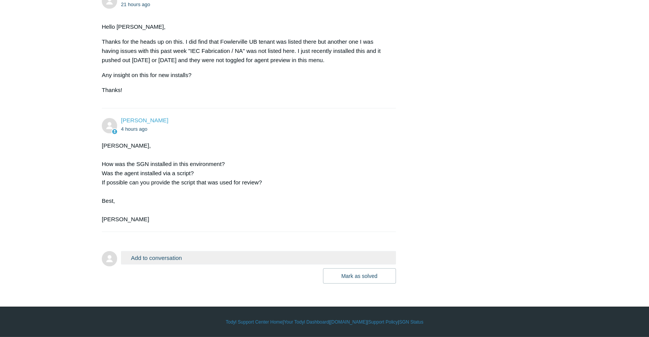
scroll to position [2349, 0]
click at [203, 260] on button "Add to conversation" at bounding box center [258, 257] width 275 height 13
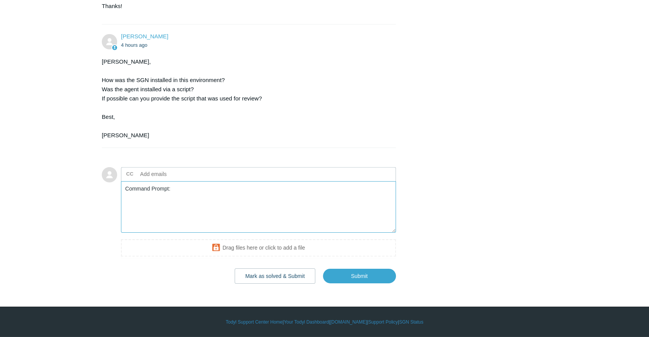
paste textarea "curl -s --ssl-no-revoke https://download.todyl.com/sgn_connect/SGNConnect_Lates…"
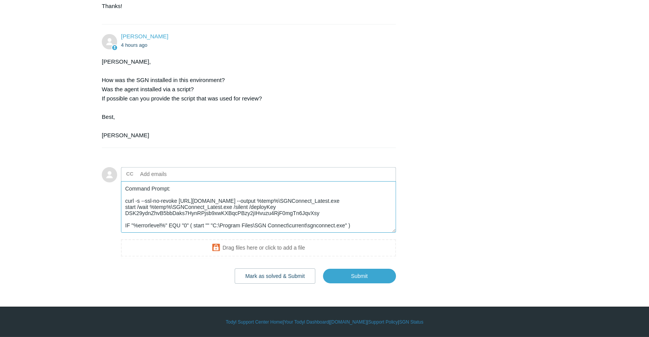
scroll to position [37, 0]
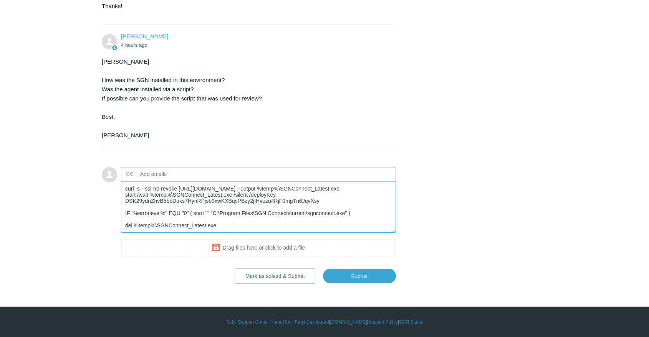
click at [158, 233] on textarea "Command Prompt: curl -s --ssl-no-revoke https://download.todyl.com/sgn_connect/…" at bounding box center [258, 208] width 275 height 52
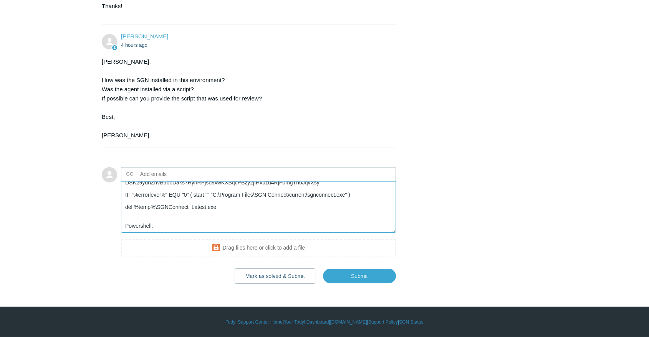
scroll to position [49, 0]
click at [152, 233] on textarea "Command Prompt: curl -s --ssl-no-revoke https://download.todyl.com/sgn_connect/…" at bounding box center [258, 208] width 275 height 52
paste textarea "$ProgressPreference = 'SilentlyContinue' Invoke-WebRequest https://download.tod…"
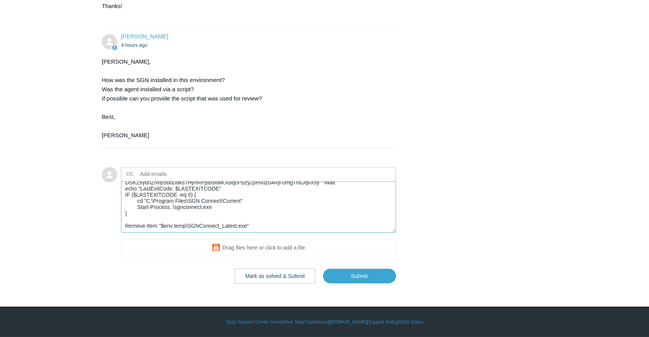
scroll to position [2432, 0]
type textarea "Command Prompt: curl -s --ssl-no-revoke https://download.todyl.com/sgn_connect/…"
click at [347, 275] on input "Submit" at bounding box center [359, 276] width 73 height 15
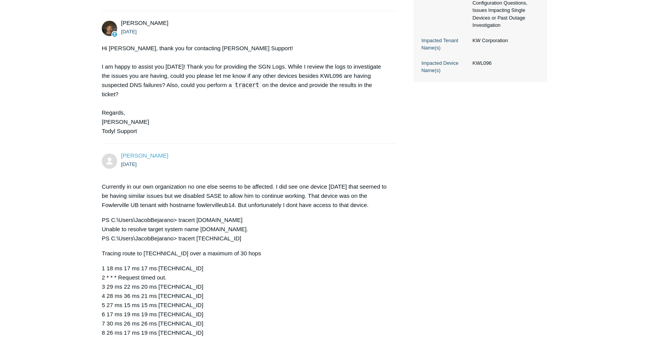
scroll to position [0, 0]
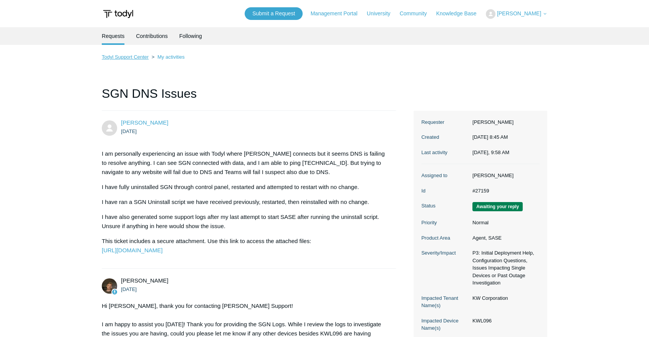
click at [121, 59] on link "Todyl Support Center" at bounding box center [125, 57] width 47 height 6
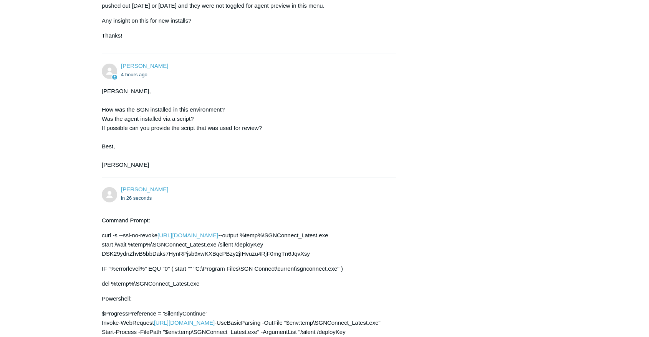
scroll to position [2312, 0]
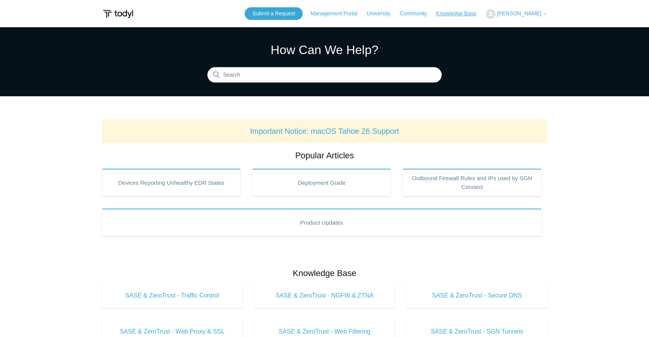
click at [467, 13] on link "Knowledge Base" at bounding box center [460, 14] width 48 height 8
click at [463, 12] on link "Knowledge Base" at bounding box center [460, 14] width 48 height 8
click at [528, 15] on span "[PERSON_NAME]" at bounding box center [519, 13] width 44 height 6
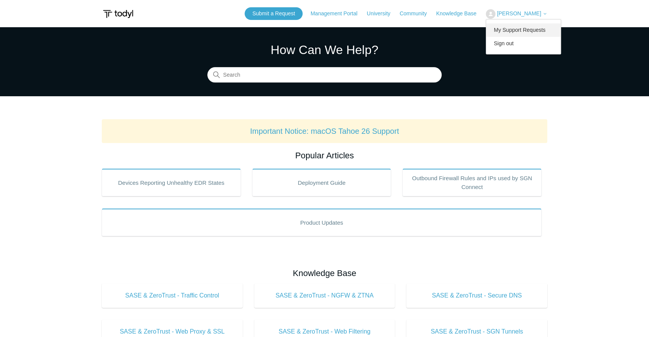
click at [522, 30] on link "My Support Requests" at bounding box center [523, 29] width 75 height 13
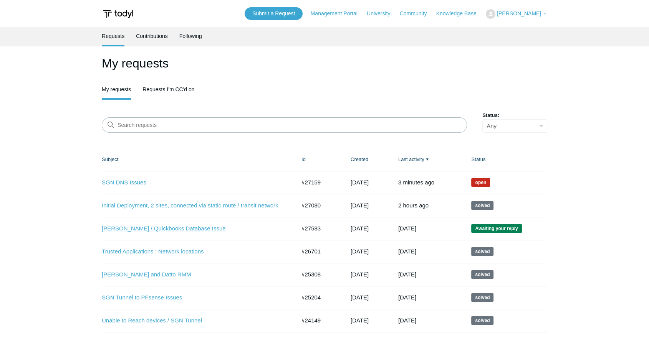
click at [157, 228] on link "[PERSON_NAME] / Quickbooks Database Issue" at bounding box center [193, 229] width 182 height 9
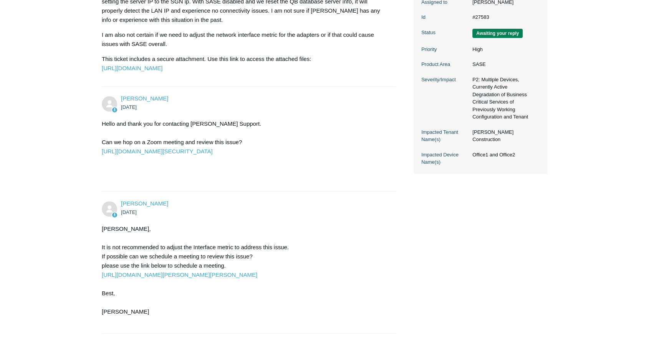
scroll to position [314, 0]
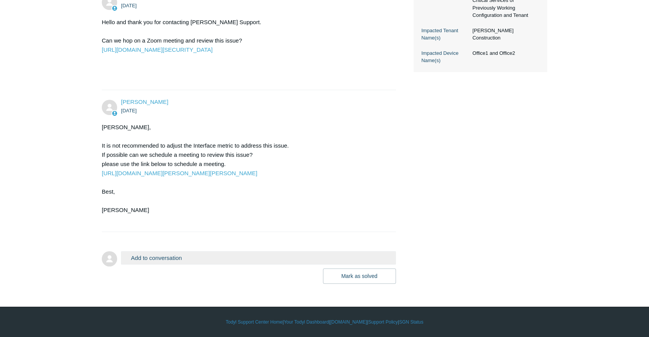
click at [205, 260] on button "Add to conversation" at bounding box center [258, 257] width 275 height 13
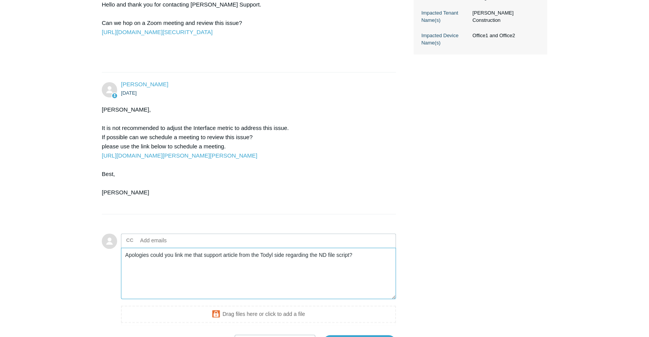
scroll to position [399, 0]
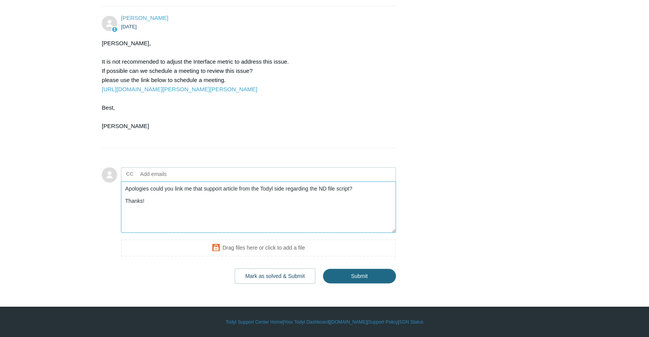
type textarea "Apologies could you link me that support article from the Todyl side regarding …"
click at [362, 276] on input "Submit" at bounding box center [359, 276] width 73 height 15
